Goal: Check status: Check status

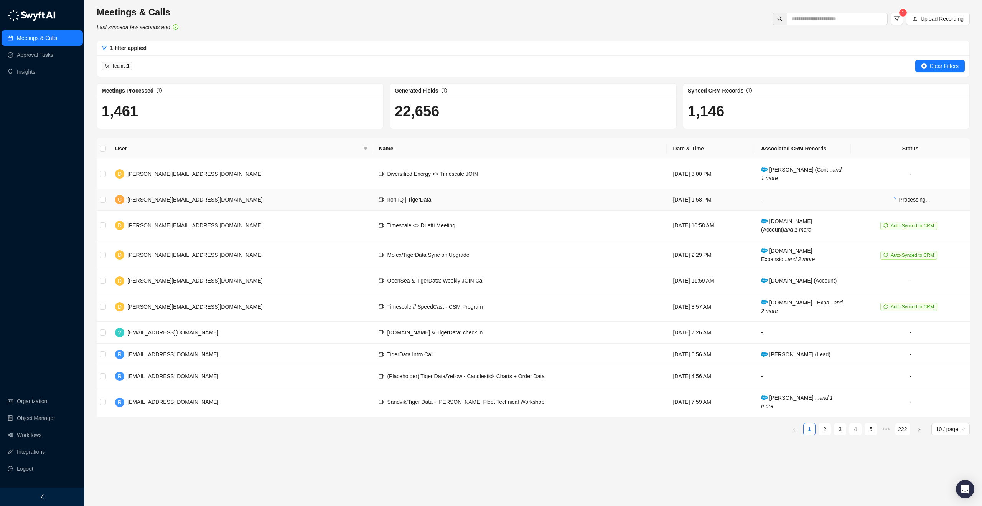
click at [435, 198] on td "Iron IQ | TigerData" at bounding box center [520, 200] width 294 height 22
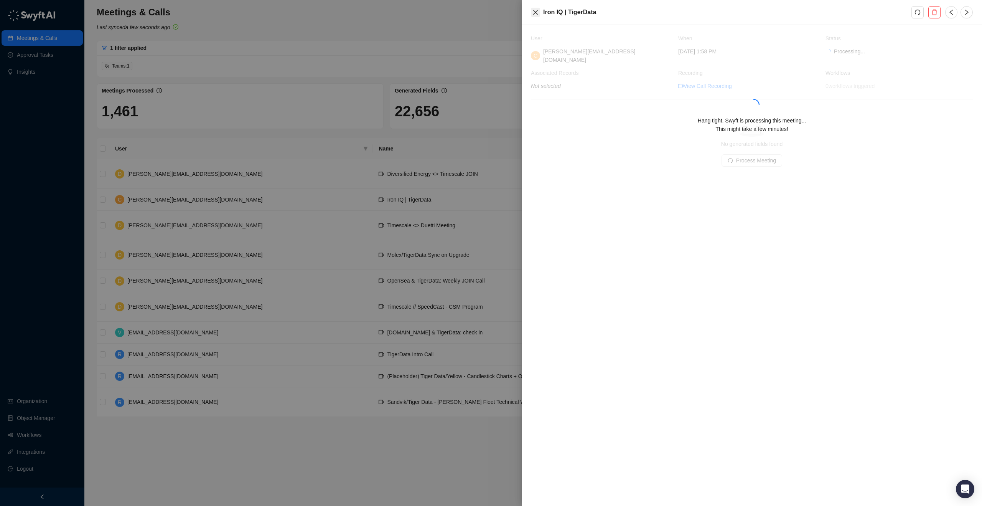
click at [534, 13] on icon "close" at bounding box center [536, 12] width 6 height 6
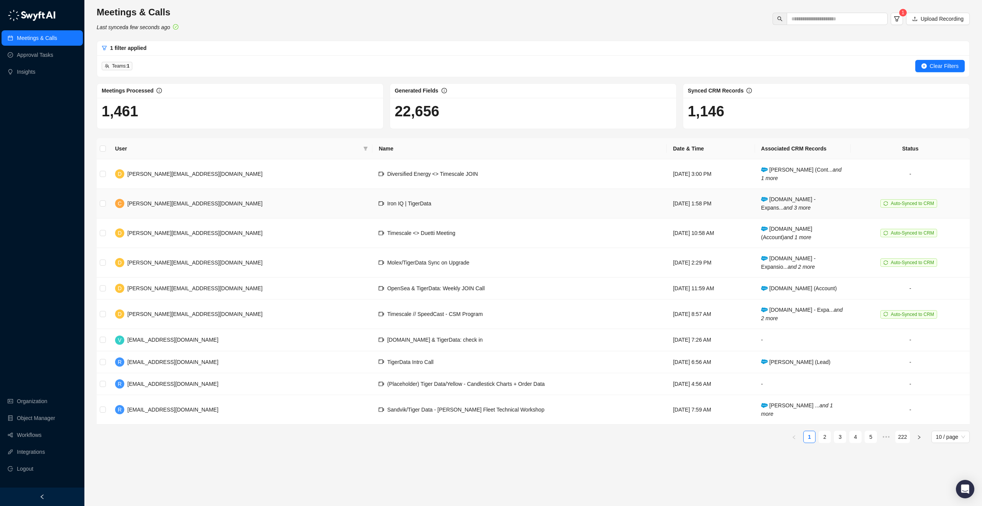
click at [400, 213] on td "Iron IQ | TigerData" at bounding box center [520, 204] width 294 height 30
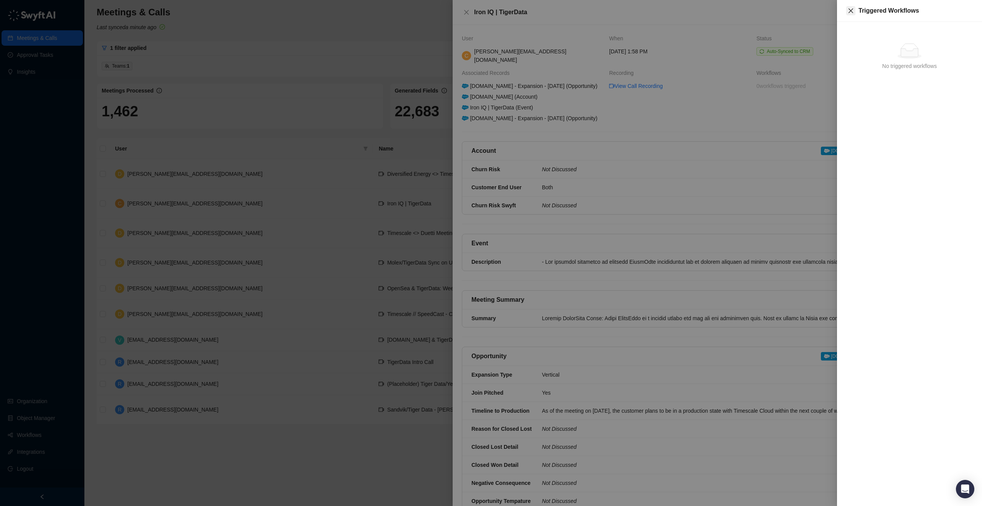
click at [854, 10] on button "Close" at bounding box center [850, 10] width 9 height 9
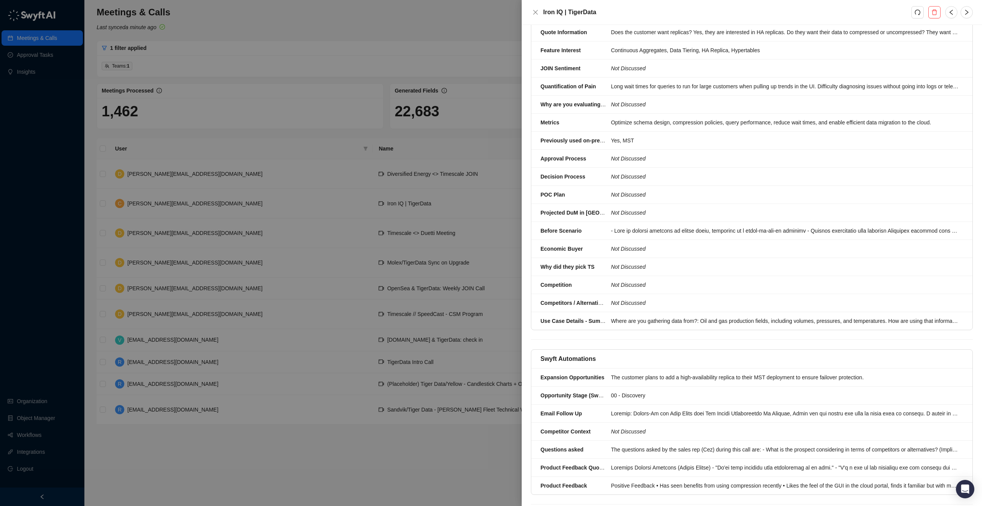
scroll to position [620, 0]
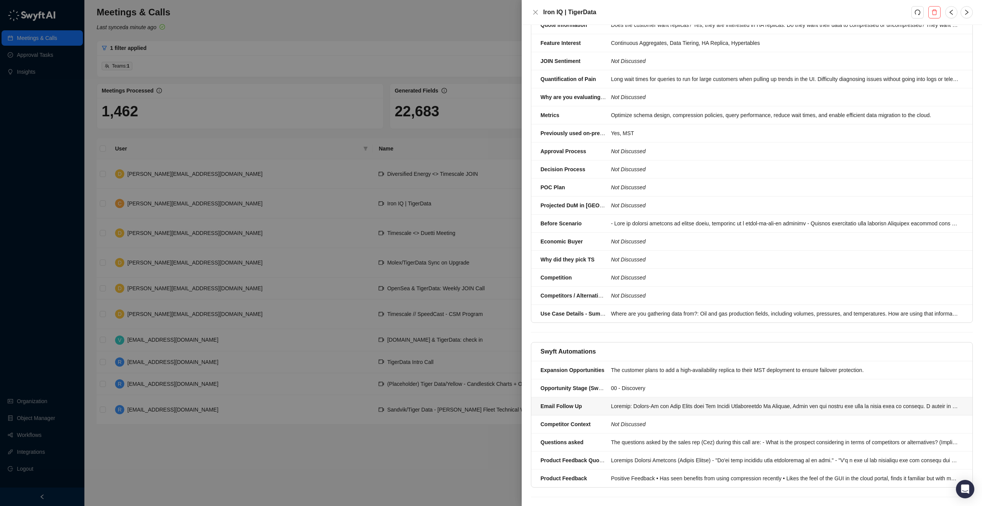
click at [668, 406] on div at bounding box center [785, 406] width 348 height 8
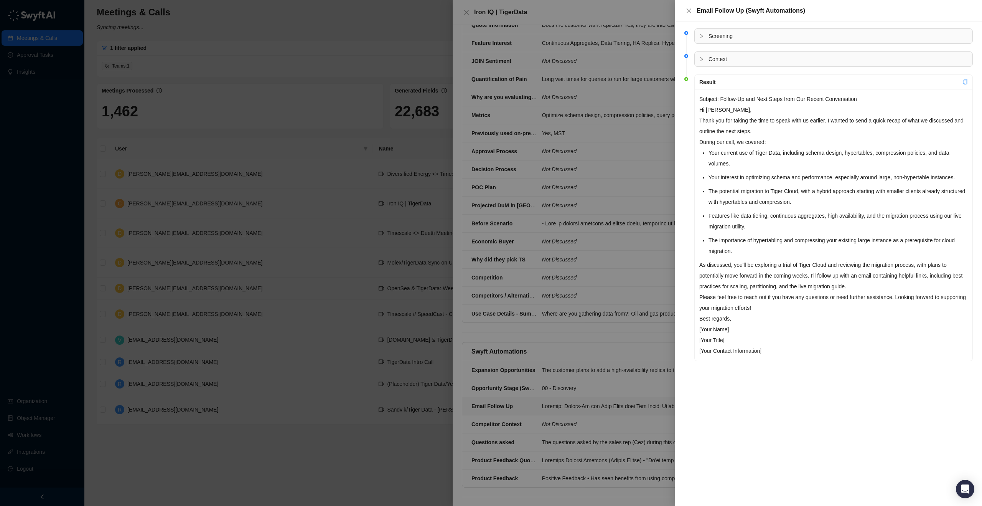
click at [963, 82] on icon "copy" at bounding box center [965, 81] width 4 height 5
click at [690, 9] on icon "close" at bounding box center [689, 10] width 5 height 5
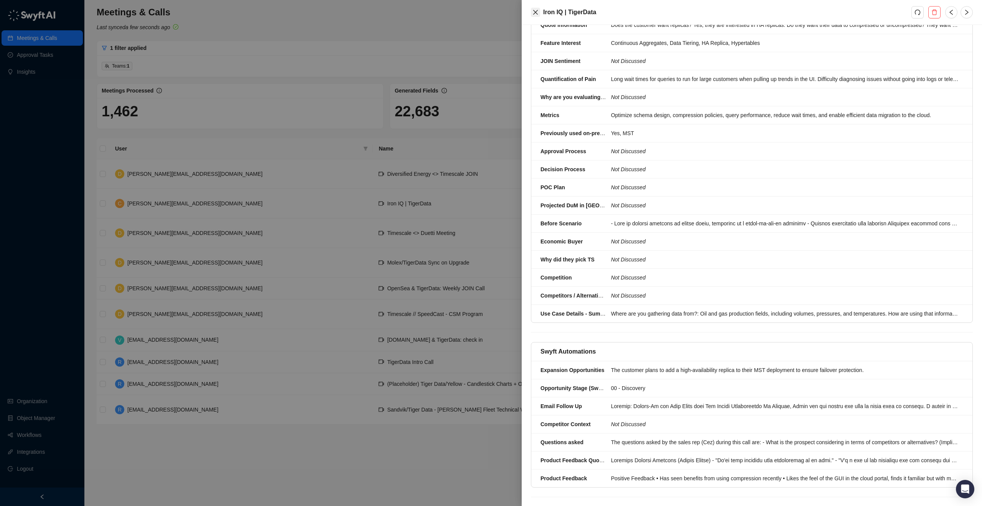
click at [536, 12] on icon "close" at bounding box center [535, 12] width 5 height 5
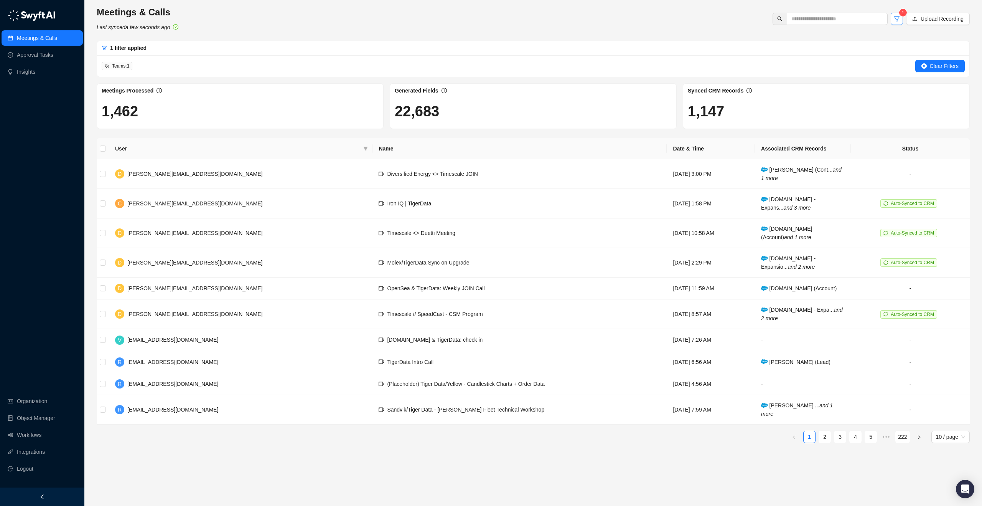
click at [898, 21] on icon "filter" at bounding box center [897, 19] width 6 height 6
click at [628, 27] on div "Meetings & Calls Last synced a few seconds ago 1 Upload Recording" at bounding box center [533, 18] width 878 height 25
